Goal: Information Seeking & Learning: Learn about a topic

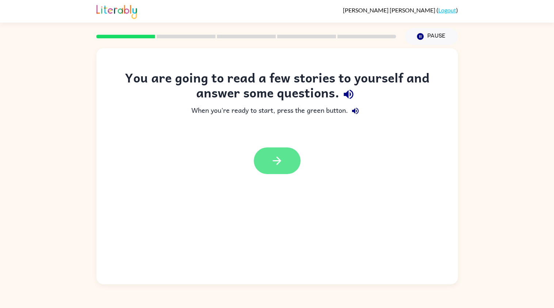
click at [268, 153] on button "button" at bounding box center [277, 161] width 47 height 27
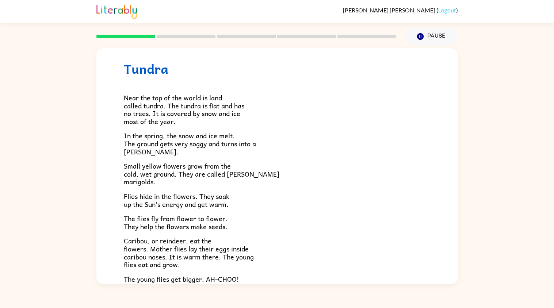
scroll to position [29, 0]
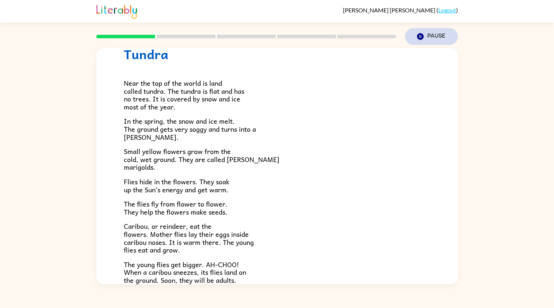
click at [444, 29] on button "Pause Pause" at bounding box center [431, 36] width 53 height 17
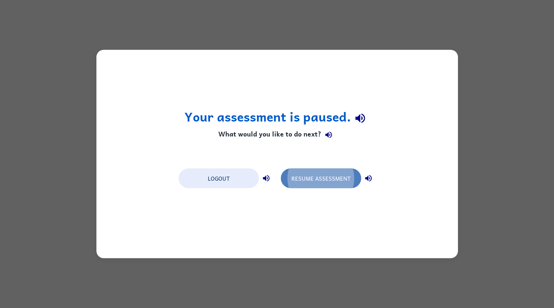
click at [311, 174] on button "Resume Assessment" at bounding box center [321, 179] width 80 height 20
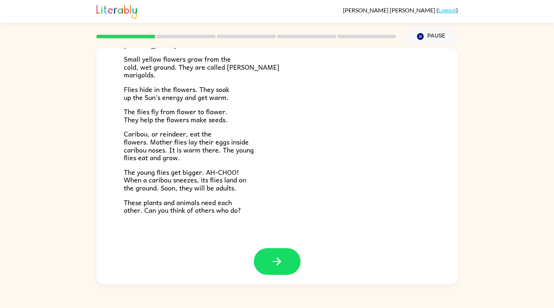
scroll to position [122, 0]
click at [288, 259] on button "button" at bounding box center [277, 261] width 47 height 27
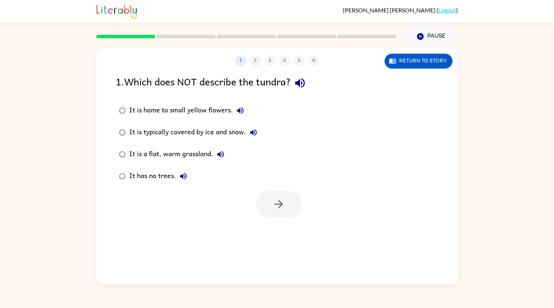
scroll to position [0, 0]
click at [160, 174] on div "It has no trees." at bounding box center [159, 176] width 61 height 15
click at [285, 205] on button "button" at bounding box center [279, 204] width 47 height 27
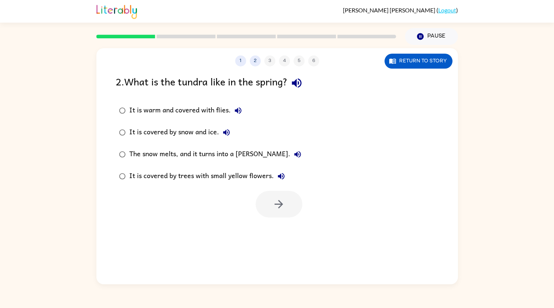
click at [206, 113] on div "It is warm and covered with flies." at bounding box center [187, 110] width 116 height 15
click at [291, 205] on button "button" at bounding box center [279, 204] width 47 height 27
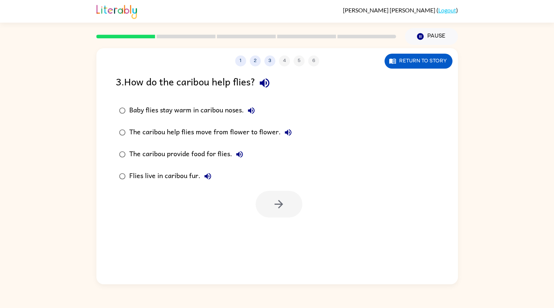
click at [238, 110] on div "Baby flies stay warm in caribou noses." at bounding box center [193, 110] width 129 height 15
click at [280, 205] on icon "button" at bounding box center [279, 204] width 8 height 8
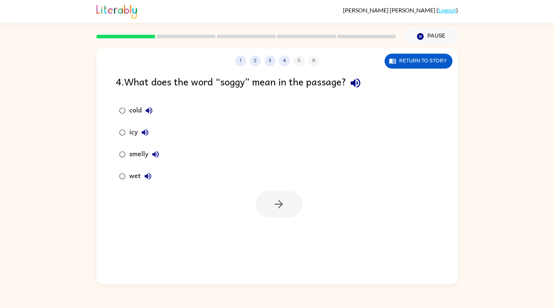
click at [149, 181] on icon "button" at bounding box center [148, 176] width 9 height 9
click at [133, 179] on div "wet" at bounding box center [142, 176] width 26 height 15
click at [145, 177] on icon "button" at bounding box center [148, 176] width 7 height 7
click at [157, 152] on icon "button" at bounding box center [155, 154] width 7 height 7
click at [143, 130] on icon "button" at bounding box center [145, 132] width 9 height 9
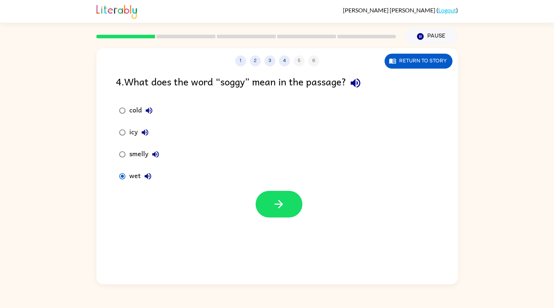
click at [153, 109] on icon "button" at bounding box center [149, 110] width 9 height 9
click at [261, 199] on button "button" at bounding box center [279, 204] width 47 height 27
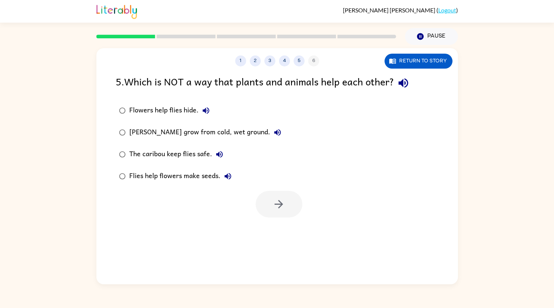
click at [191, 129] on div "[PERSON_NAME] grow from cold, wet ground." at bounding box center [207, 132] width 156 height 15
click at [280, 202] on icon "button" at bounding box center [279, 204] width 8 height 8
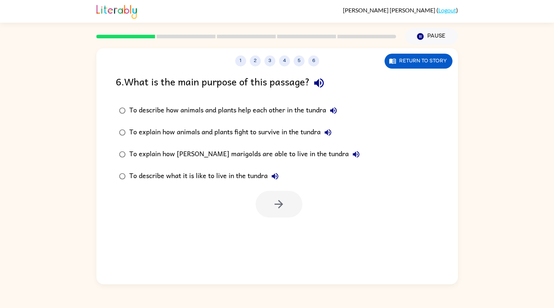
click at [251, 110] on div "To describe how animals and plants help each other in the tundra" at bounding box center [235, 110] width 212 height 15
click at [265, 205] on button "button" at bounding box center [279, 204] width 47 height 27
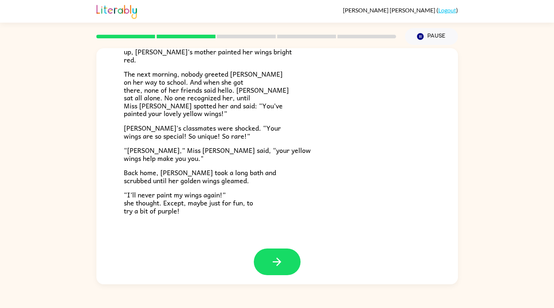
scroll to position [176, 0]
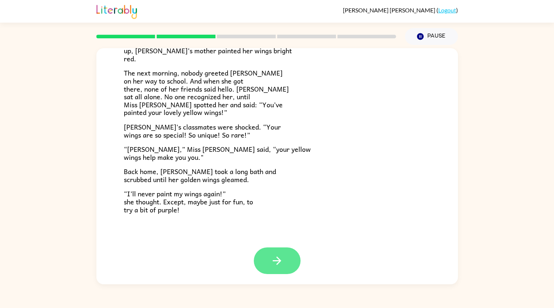
click at [298, 259] on button "button" at bounding box center [277, 261] width 47 height 27
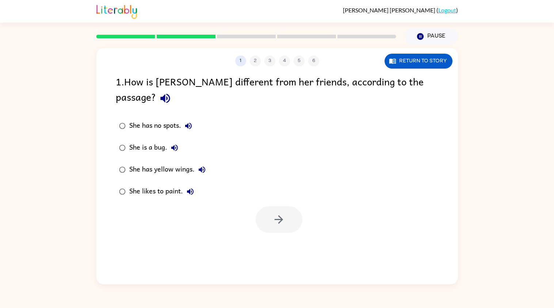
click at [206, 166] on icon "button" at bounding box center [202, 170] width 9 height 9
click at [163, 163] on div "She has yellow wings." at bounding box center [169, 170] width 80 height 15
click at [199, 167] on icon "button" at bounding box center [202, 170] width 7 height 7
click at [273, 213] on icon "button" at bounding box center [279, 219] width 13 height 13
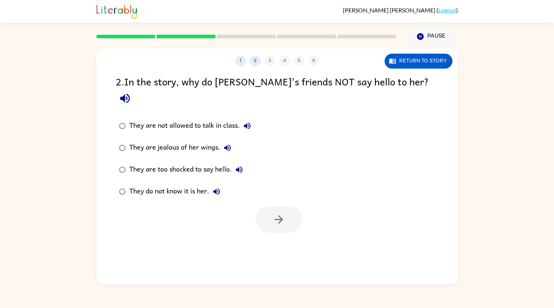
click at [194, 185] on div "They do not know it is her." at bounding box center [176, 192] width 95 height 15
click at [283, 217] on button "button" at bounding box center [279, 219] width 47 height 27
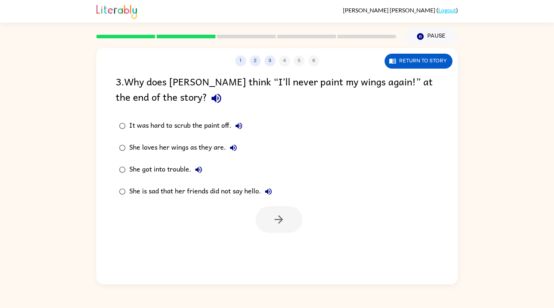
click at [270, 193] on icon "button" at bounding box center [268, 191] width 9 height 9
click at [240, 183] on label "She is sad that her friends did not say hello." at bounding box center [196, 192] width 168 height 22
click at [277, 217] on icon "button" at bounding box center [279, 219] width 13 height 13
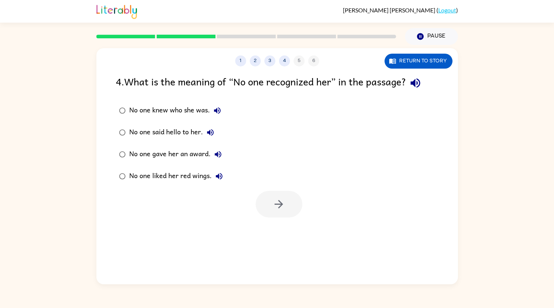
click at [187, 103] on div "No one knew who she was." at bounding box center [176, 110] width 95 height 15
click at [280, 209] on icon "button" at bounding box center [279, 204] width 13 height 13
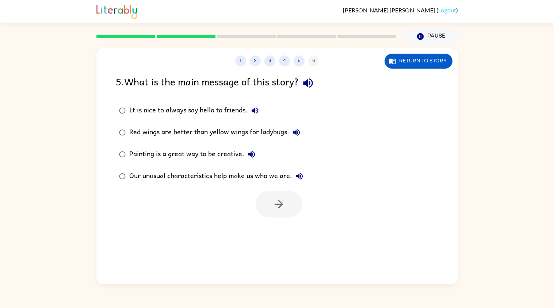
click at [280, 183] on div "Our unusual characteristics help make us who we are." at bounding box center [218, 176] width 178 height 15
click at [285, 194] on button "button" at bounding box center [279, 204] width 47 height 27
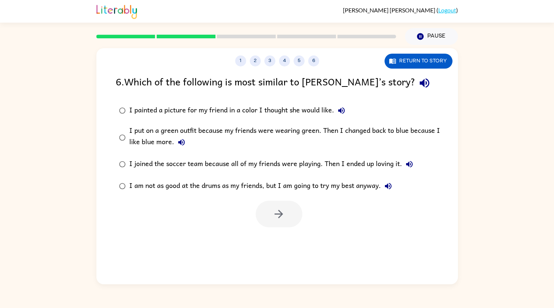
click at [293, 116] on div "I painted a picture for my friend in a color I thought she would like." at bounding box center [239, 110] width 220 height 15
click at [277, 210] on icon "button" at bounding box center [279, 214] width 13 height 13
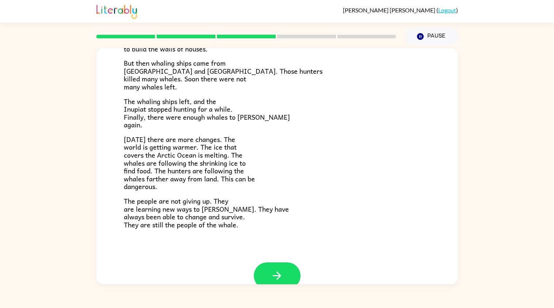
scroll to position [206, 0]
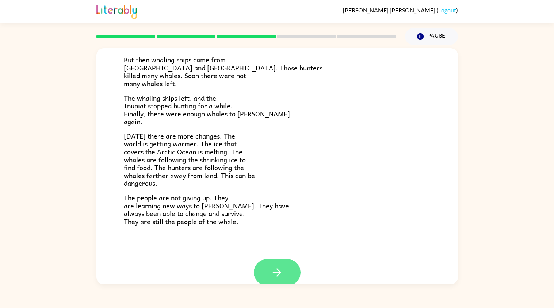
click at [284, 278] on button "button" at bounding box center [277, 272] width 47 height 27
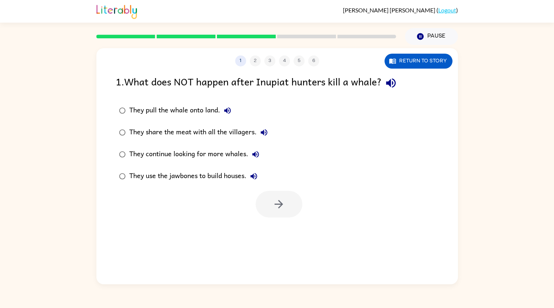
scroll to position [0, 0]
click at [253, 181] on button "They use the jawbones to build houses." at bounding box center [254, 176] width 15 height 15
click at [256, 178] on icon "button" at bounding box center [254, 176] width 9 height 9
click at [258, 178] on icon "button" at bounding box center [254, 176] width 9 height 9
click at [211, 154] on div "They continue looking for more whales." at bounding box center [196, 154] width 134 height 15
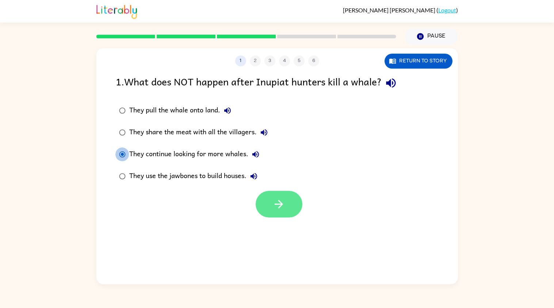
click at [273, 193] on button "button" at bounding box center [279, 204] width 47 height 27
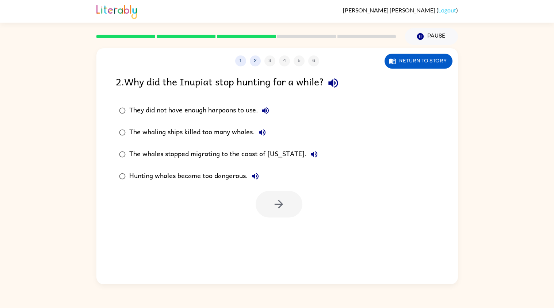
click at [232, 170] on div "Hunting whales became too dangerous." at bounding box center [195, 176] width 133 height 15
click at [278, 200] on icon "button" at bounding box center [279, 204] width 13 height 13
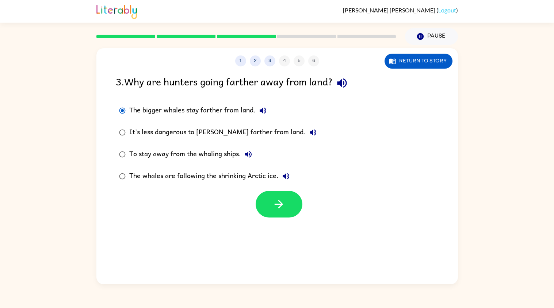
click at [272, 187] on label "The whales are following the shrinking Arctic ice." at bounding box center [218, 177] width 212 height 22
click at [289, 206] on button "button" at bounding box center [279, 204] width 47 height 27
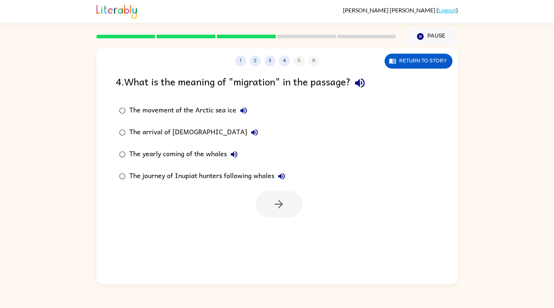
click at [275, 175] on button "The journey of Inupiat hunters following whales" at bounding box center [281, 176] width 15 height 15
click at [253, 178] on div "The journey of Inupiat hunters following whales" at bounding box center [209, 176] width 160 height 15
click at [270, 190] on div at bounding box center [277, 202] width 362 height 30
click at [273, 193] on button "button" at bounding box center [279, 204] width 47 height 27
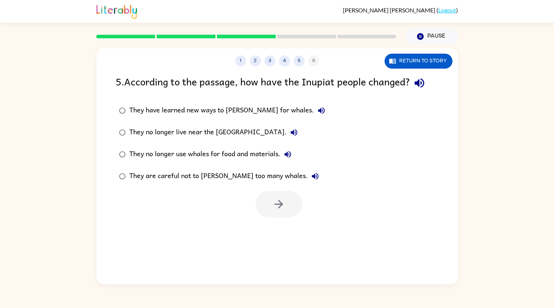
click at [251, 179] on div "They are careful not to [PERSON_NAME] too many whales." at bounding box center [225, 176] width 193 height 15
click at [282, 204] on icon "button" at bounding box center [279, 204] width 8 height 8
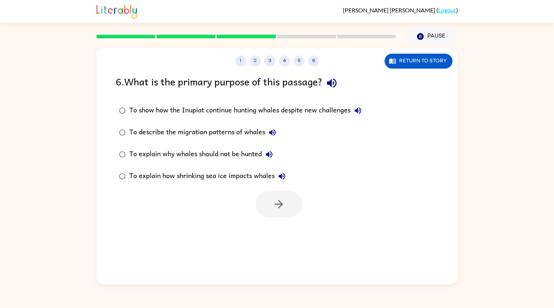
click at [262, 194] on div at bounding box center [279, 204] width 47 height 27
click at [251, 174] on div "To explain how shrinking sea ice impacts whales" at bounding box center [209, 176] width 160 height 15
click at [262, 193] on button "button" at bounding box center [279, 204] width 47 height 27
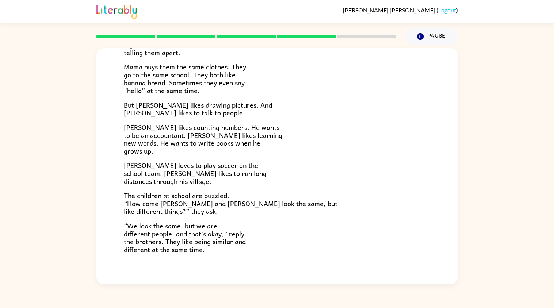
scroll to position [130, 0]
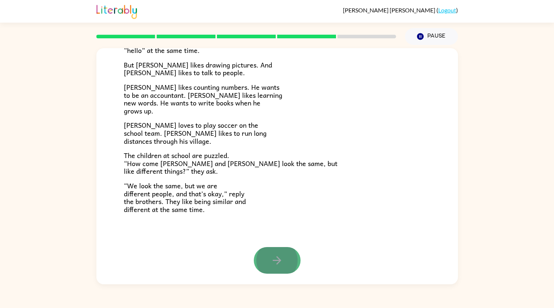
click at [266, 264] on button "button" at bounding box center [277, 260] width 47 height 27
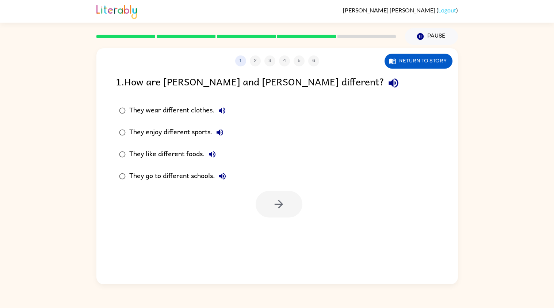
scroll to position [0, 0]
click at [186, 175] on div "They go to different schools." at bounding box center [179, 176] width 101 height 15
click at [265, 201] on button "button" at bounding box center [279, 204] width 47 height 27
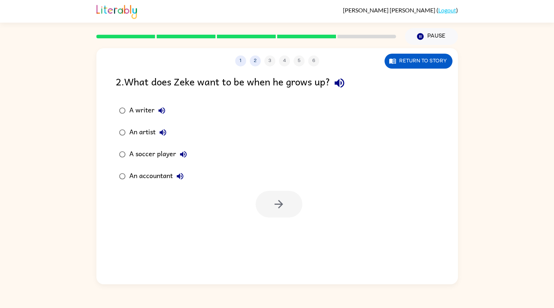
click at [166, 177] on div "An accountant" at bounding box center [158, 176] width 58 height 15
click at [262, 201] on button "button" at bounding box center [279, 204] width 47 height 27
click at [145, 180] on div "Confused" at bounding box center [150, 176] width 43 height 15
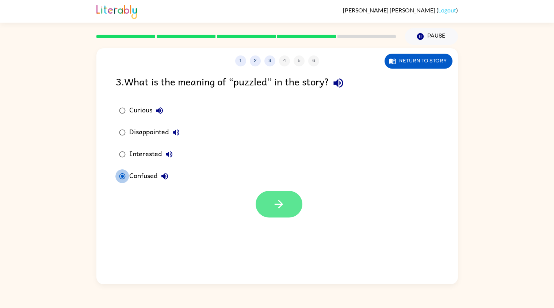
click at [260, 208] on button "button" at bounding box center [279, 204] width 47 height 27
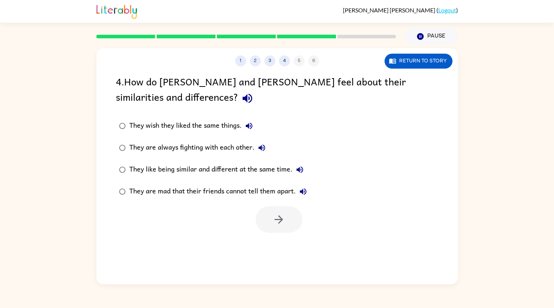
click at [200, 187] on div "They are mad that their friends cannot tell them apart." at bounding box center [219, 192] width 181 height 15
click at [258, 216] on button "button" at bounding box center [279, 219] width 47 height 27
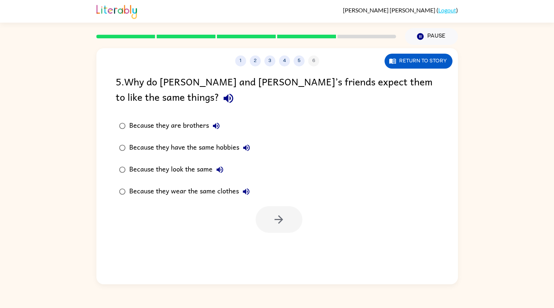
click at [215, 192] on div "Because they wear the same clothes" at bounding box center [191, 192] width 124 height 15
click at [271, 219] on button "button" at bounding box center [279, 219] width 47 height 27
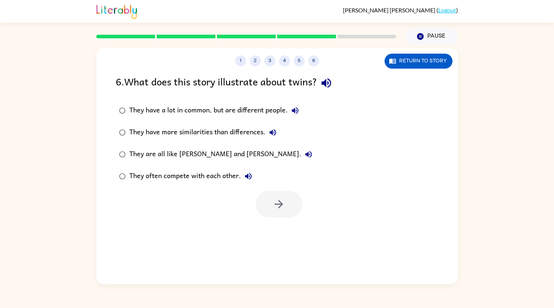
click at [207, 178] on div "They often compete with each other." at bounding box center [192, 176] width 126 height 15
click at [262, 202] on button "button" at bounding box center [279, 204] width 47 height 27
